Goal: Book appointment/travel/reservation

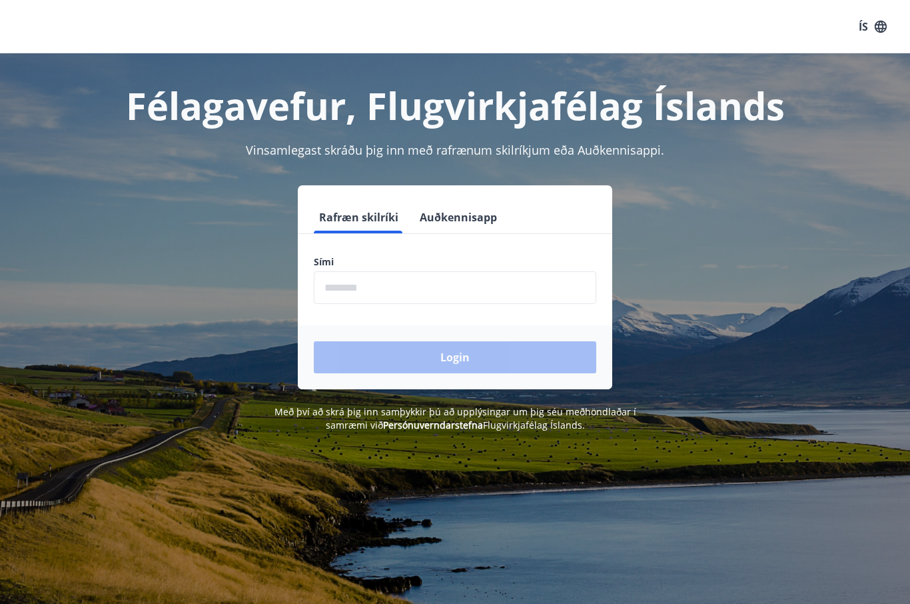
click at [392, 286] on input "phone" at bounding box center [455, 287] width 282 height 33
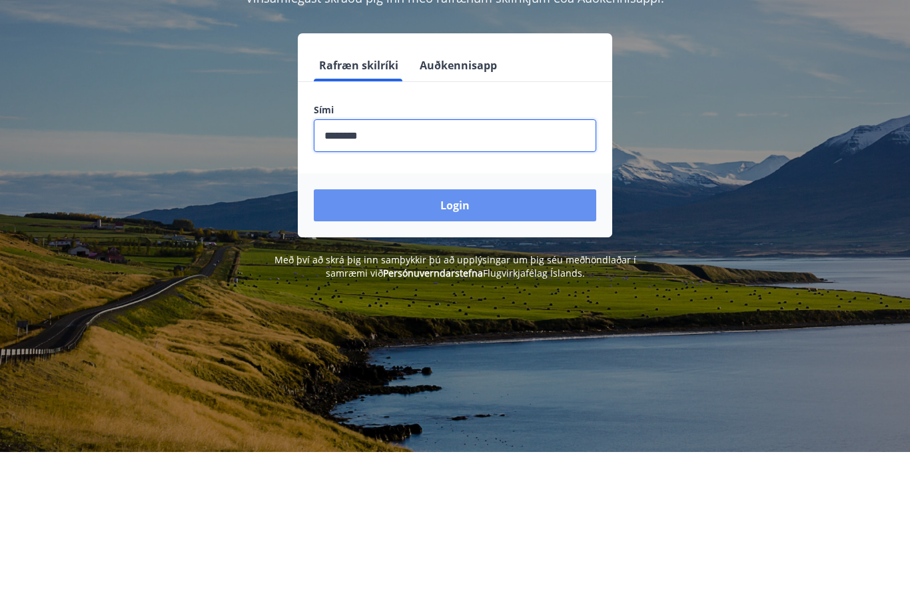
type input "********"
click at [464, 341] on button "Login" at bounding box center [455, 357] width 282 height 32
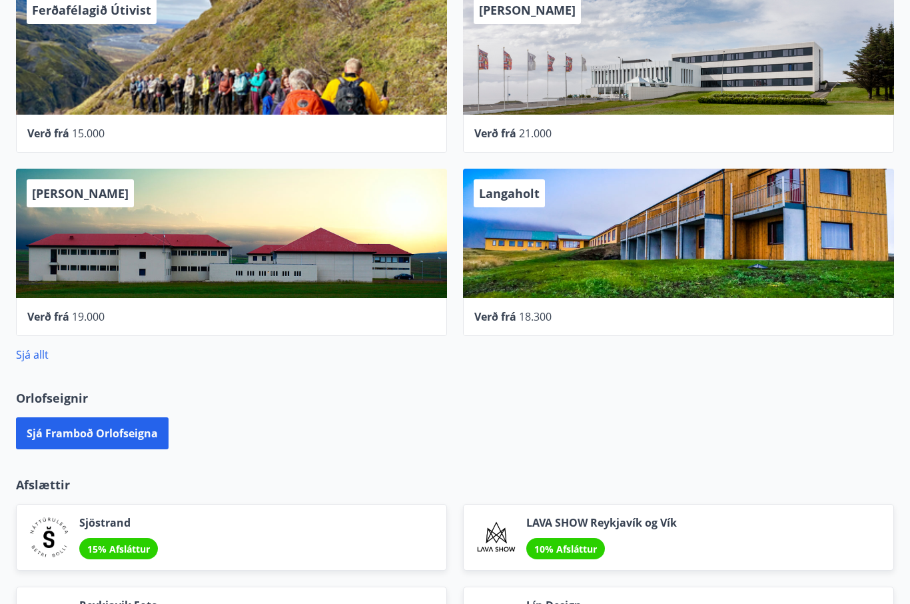
scroll to position [478, 0]
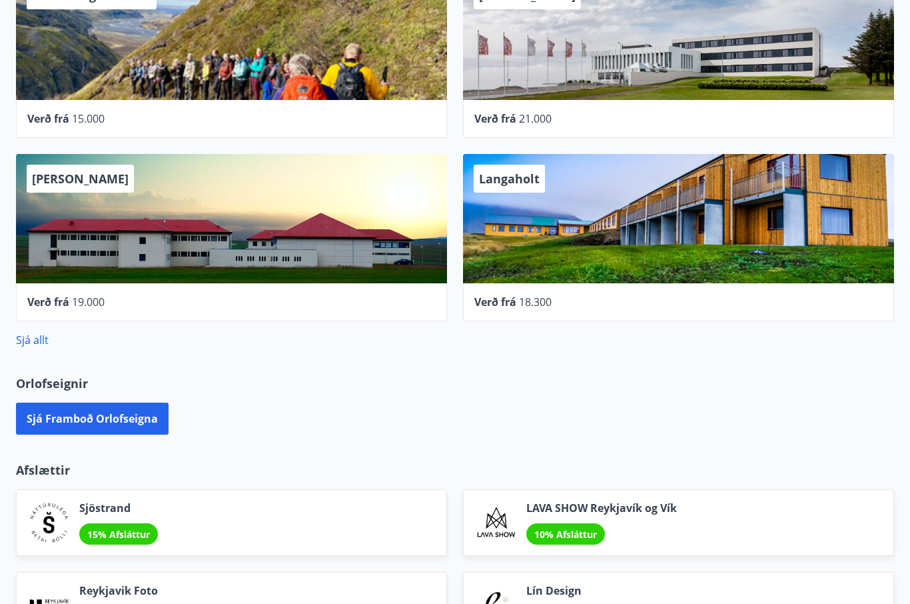
click at [118, 426] on button "Sjá framboð orlofseigna" at bounding box center [92, 418] width 153 height 32
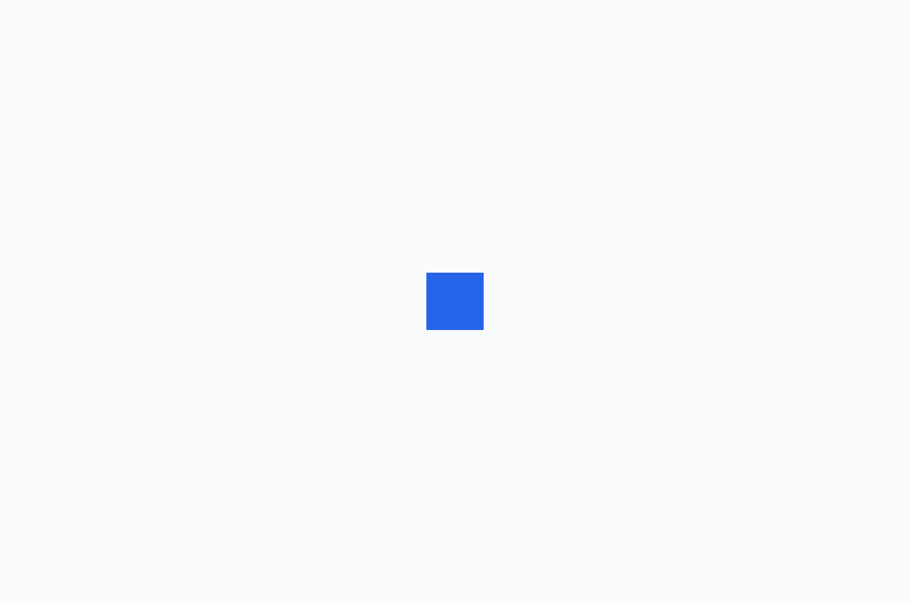
scroll to position [1, 0]
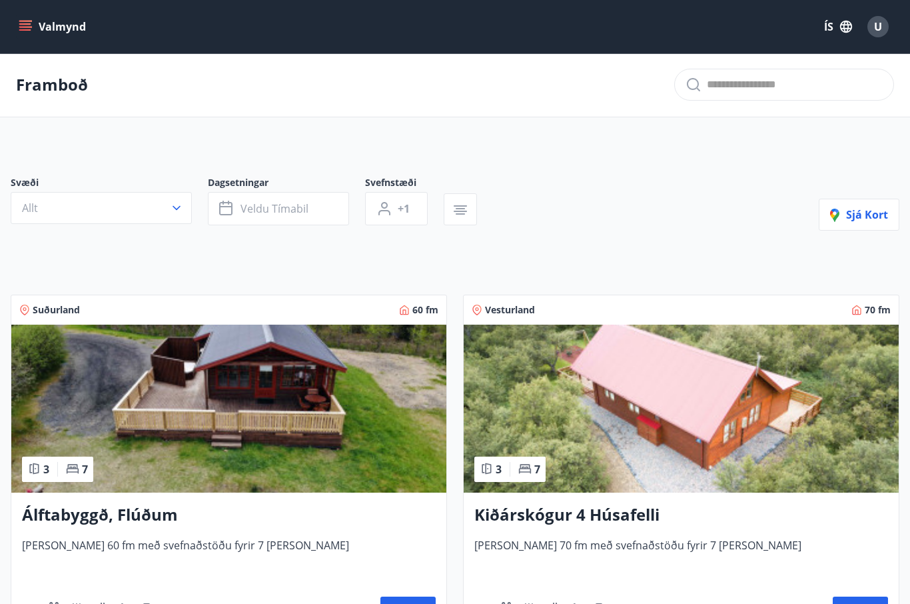
click at [309, 204] on button "Veldu tímabil" at bounding box center [278, 208] width 141 height 33
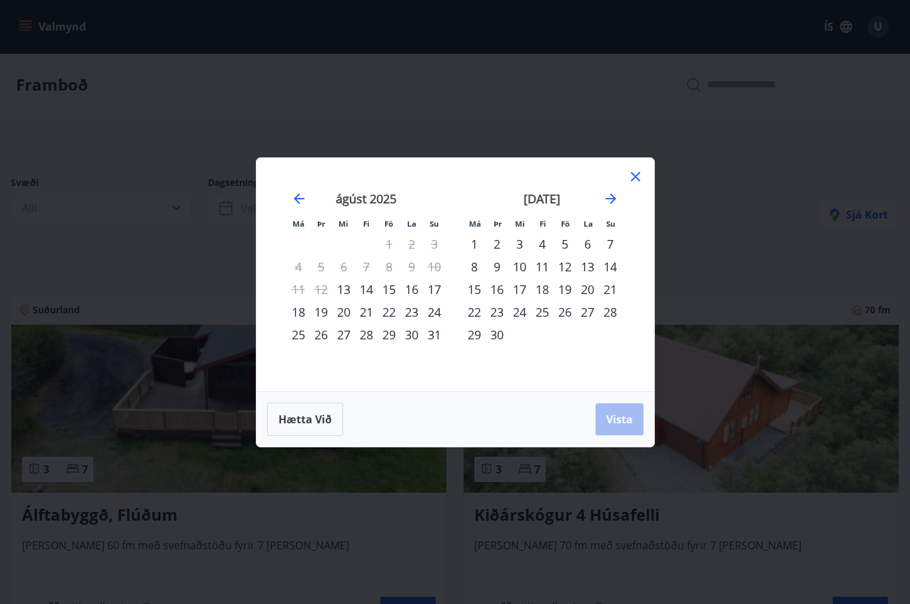
click at [612, 195] on icon "Move forward to switch to the next month." at bounding box center [611, 198] width 11 height 11
click at [616, 199] on icon "Move forward to switch to the next month." at bounding box center [611, 198] width 11 height 11
click at [614, 198] on icon "Move forward to switch to the next month." at bounding box center [611, 198] width 11 height 11
click at [613, 201] on icon "Move forward to switch to the next month." at bounding box center [611, 198] width 11 height 11
click at [614, 197] on icon "Move forward to switch to the next month." at bounding box center [611, 198] width 11 height 11
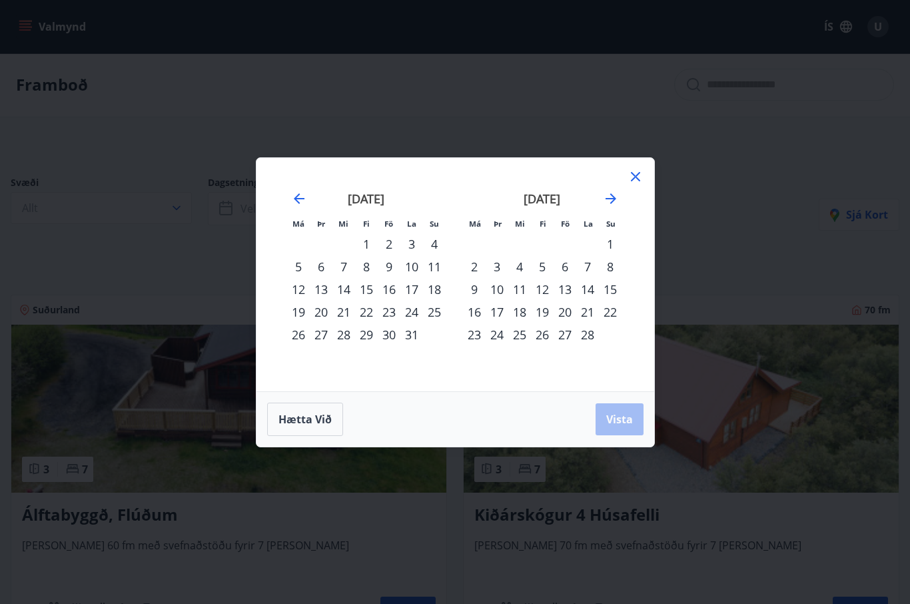
click at [618, 199] on icon "Move forward to switch to the next month." at bounding box center [611, 199] width 16 height 16
click at [607, 192] on icon "Move forward to switch to the next month." at bounding box center [611, 199] width 16 height 16
click at [478, 314] on div "20" at bounding box center [474, 311] width 23 height 23
click at [571, 317] on div "24" at bounding box center [565, 311] width 23 height 23
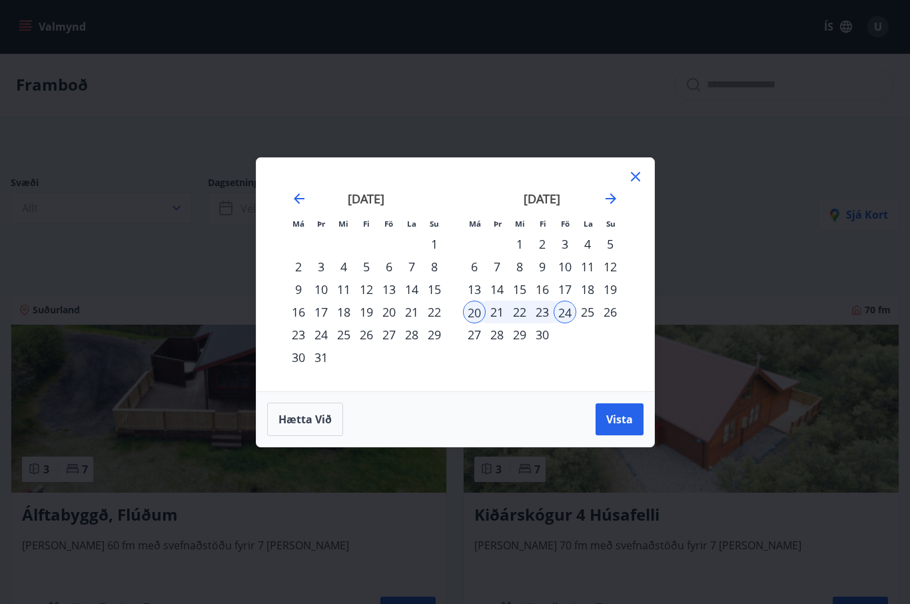
click at [626, 422] on span "Vista" at bounding box center [619, 419] width 27 height 15
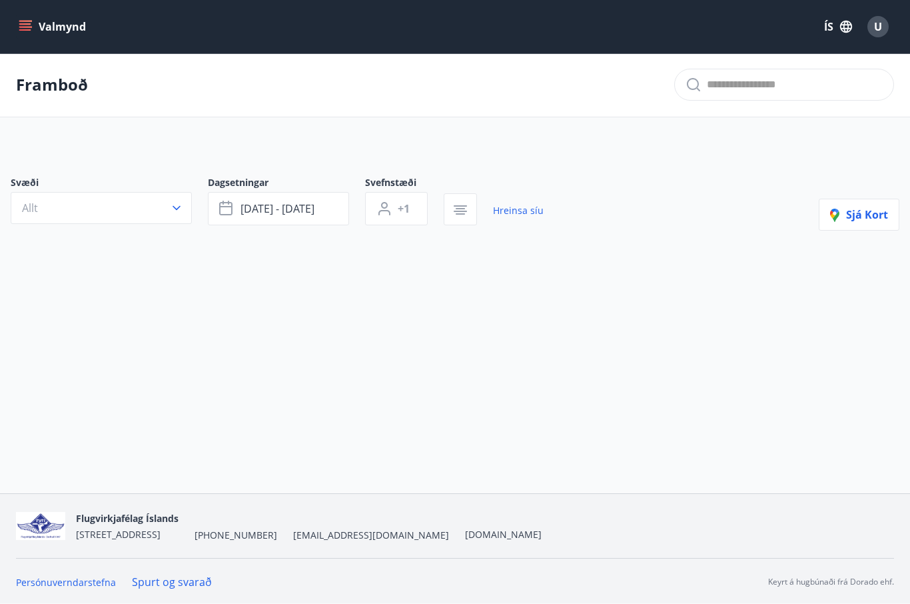
click at [182, 208] on icon "button" at bounding box center [176, 207] width 13 height 13
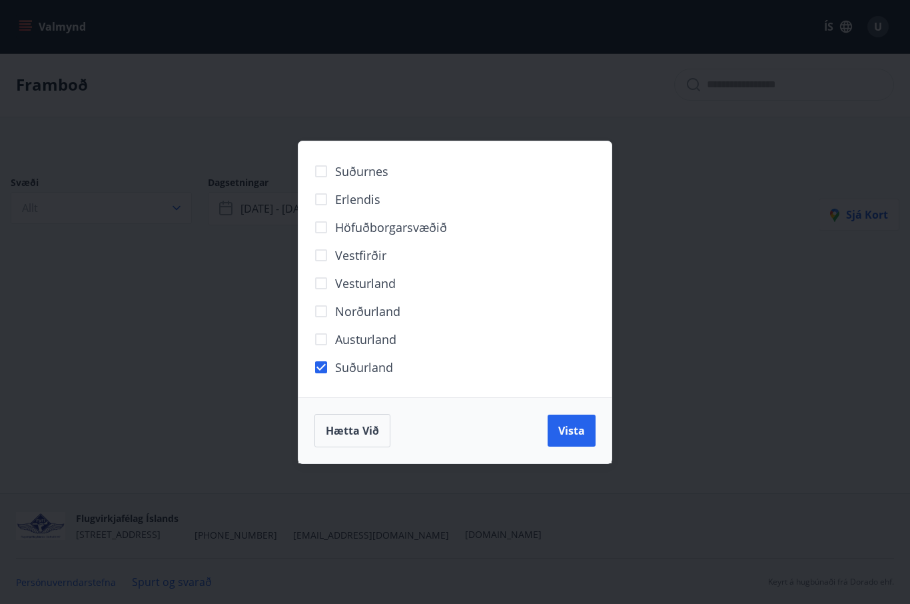
click at [568, 429] on span "Vista" at bounding box center [571, 430] width 27 height 15
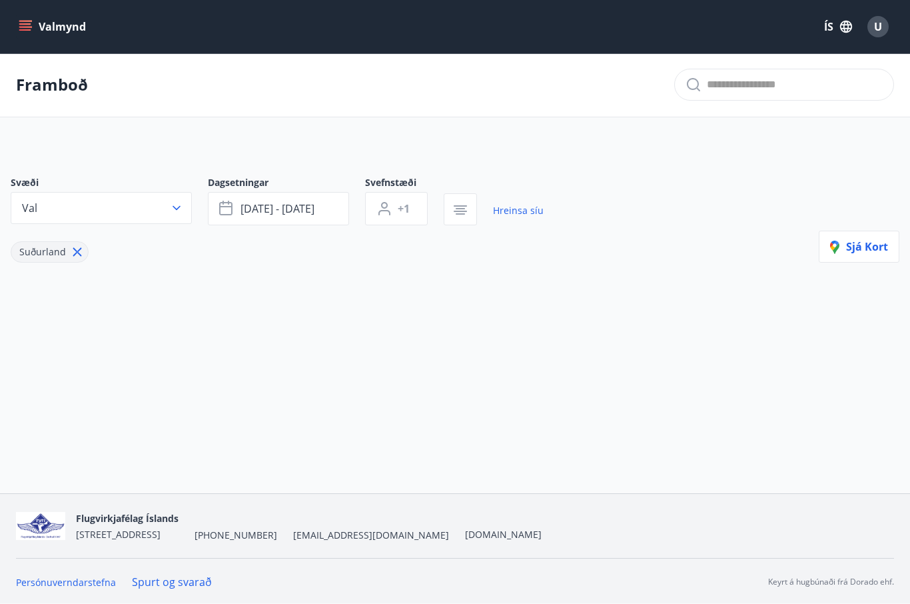
click at [177, 203] on icon "button" at bounding box center [176, 207] width 13 height 13
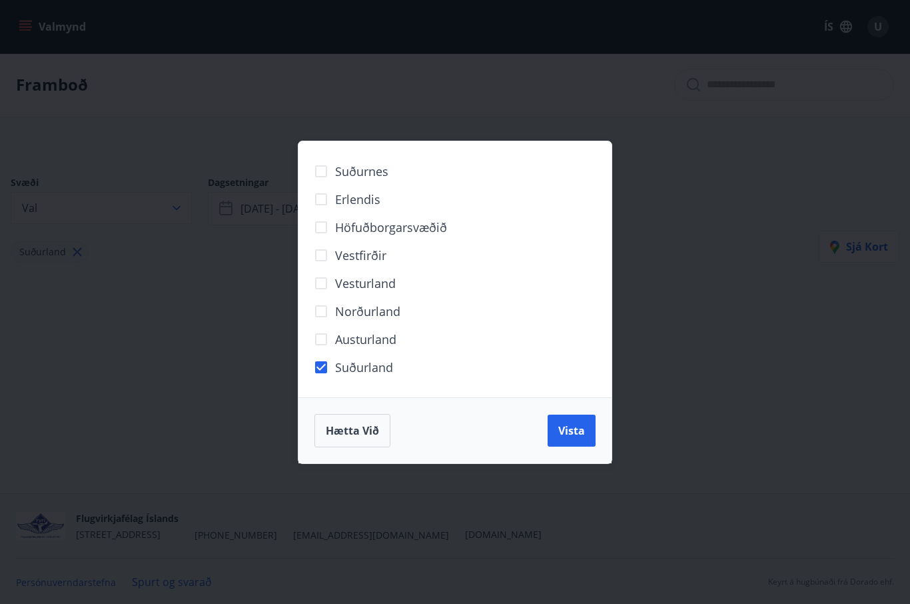
click at [571, 439] on button "Vista" at bounding box center [572, 430] width 48 height 32
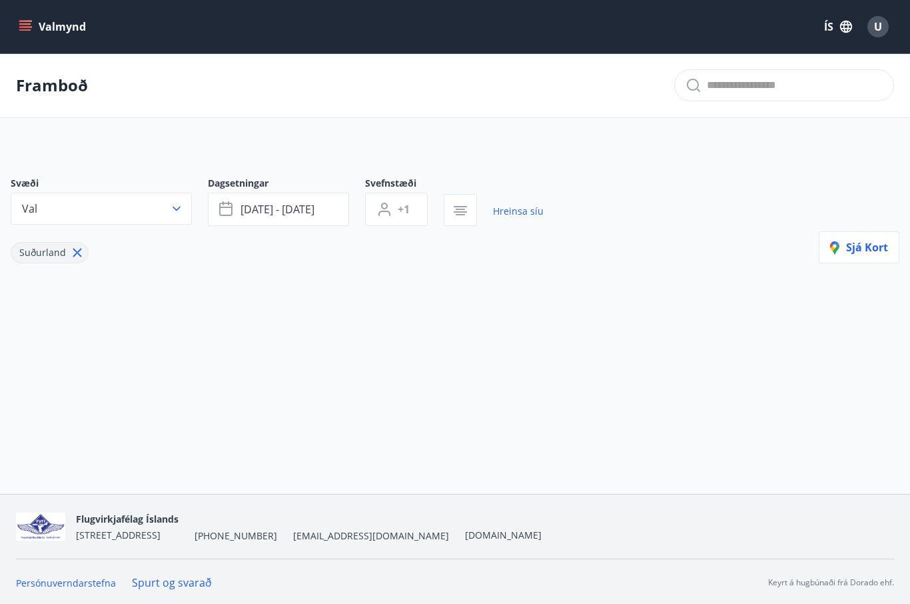
click at [79, 253] on icon at bounding box center [77, 252] width 15 height 15
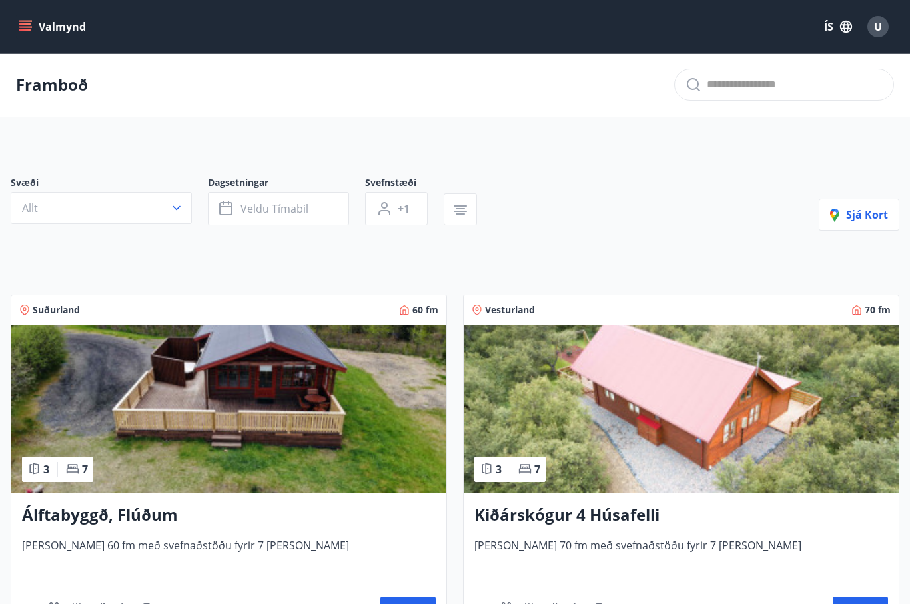
click at [129, 521] on h3 "Álftabyggð, Flúðum" at bounding box center [229, 515] width 414 height 24
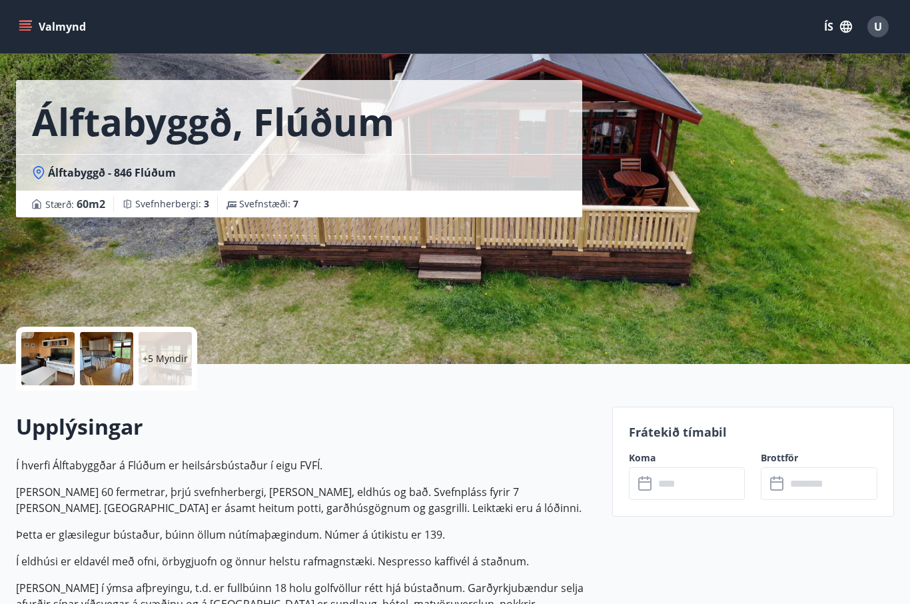
scroll to position [35, 0]
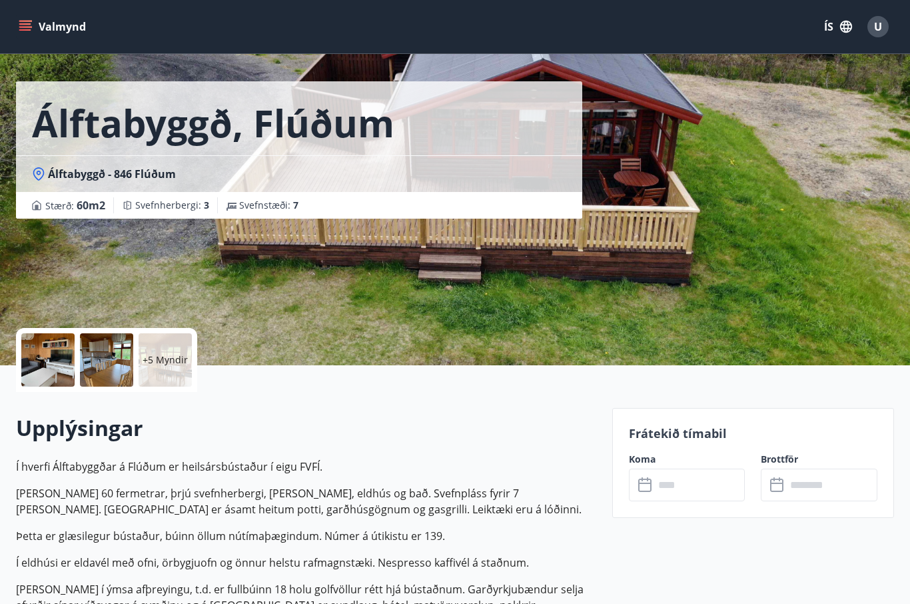
click at [484, 431] on h2 "Upplýsingar" at bounding box center [306, 427] width 580 height 29
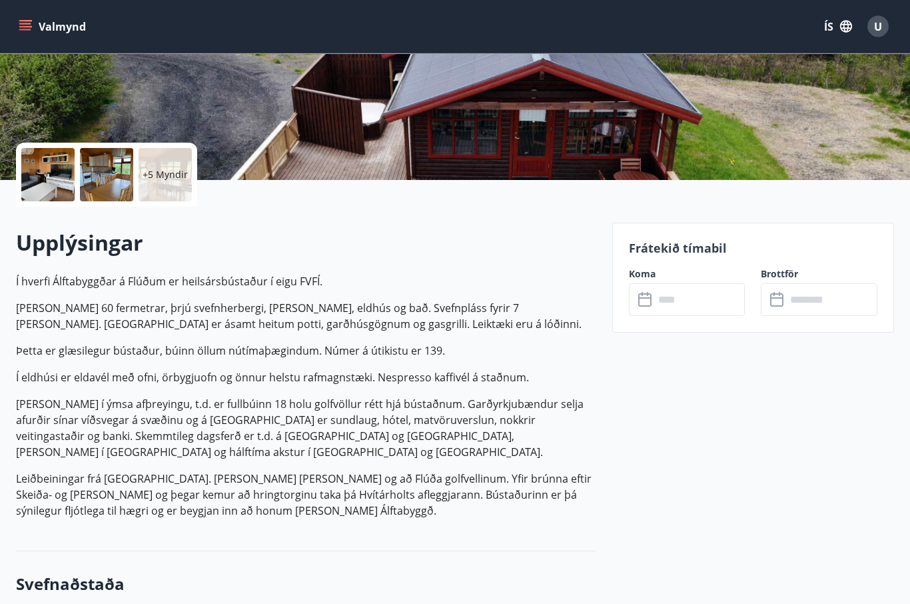
scroll to position [220, 0]
